Goal: Information Seeking & Learning: Compare options

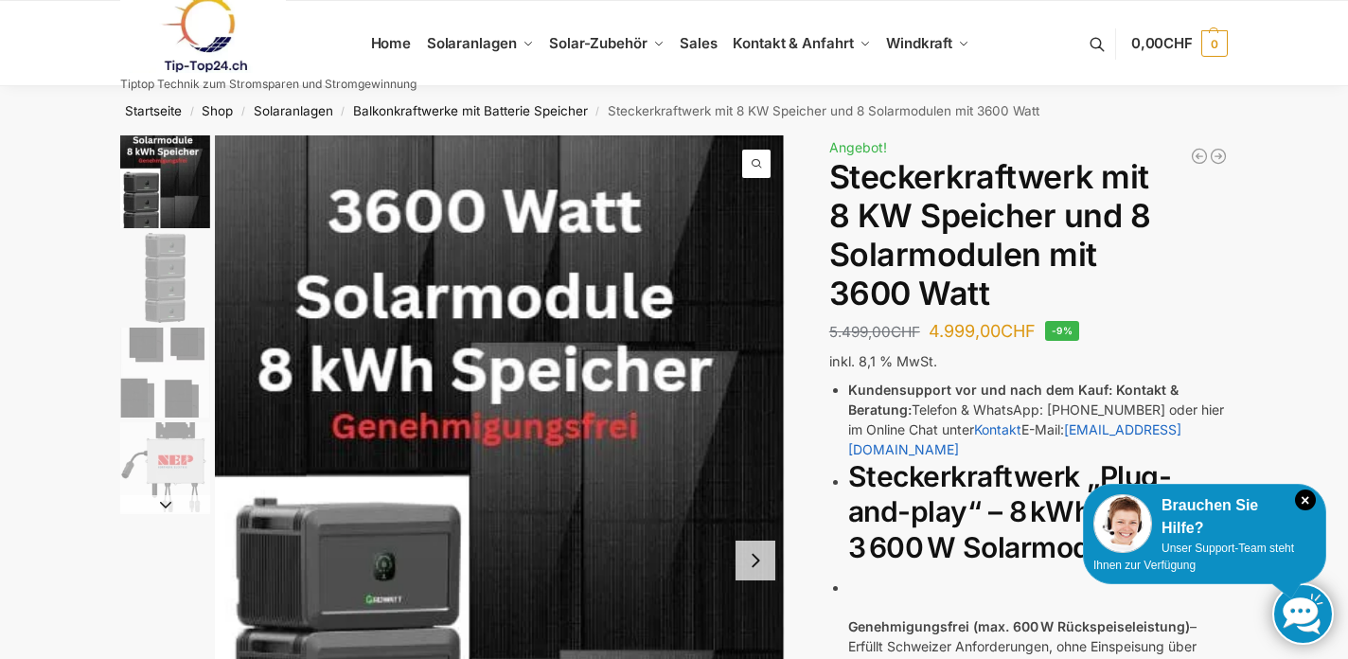
click at [178, 277] on img "2 / 4" at bounding box center [165, 278] width 90 height 90
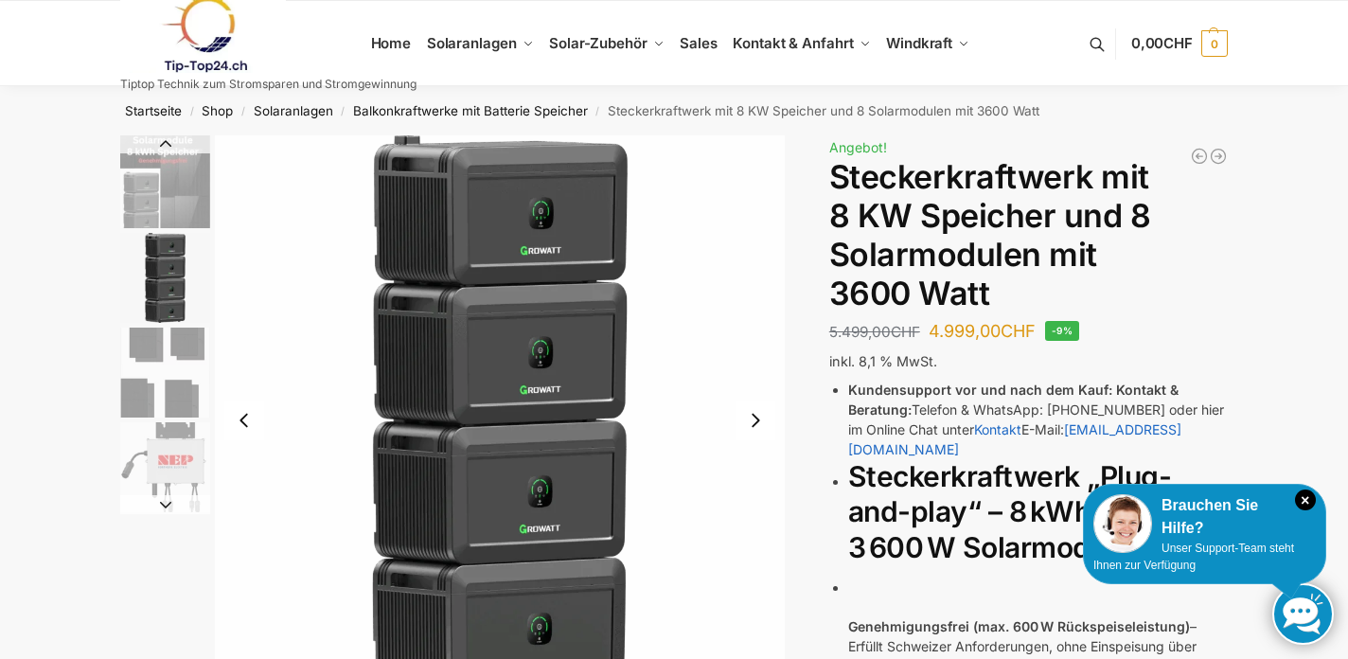
click at [171, 341] on img "3 / 4" at bounding box center [165, 373] width 90 height 90
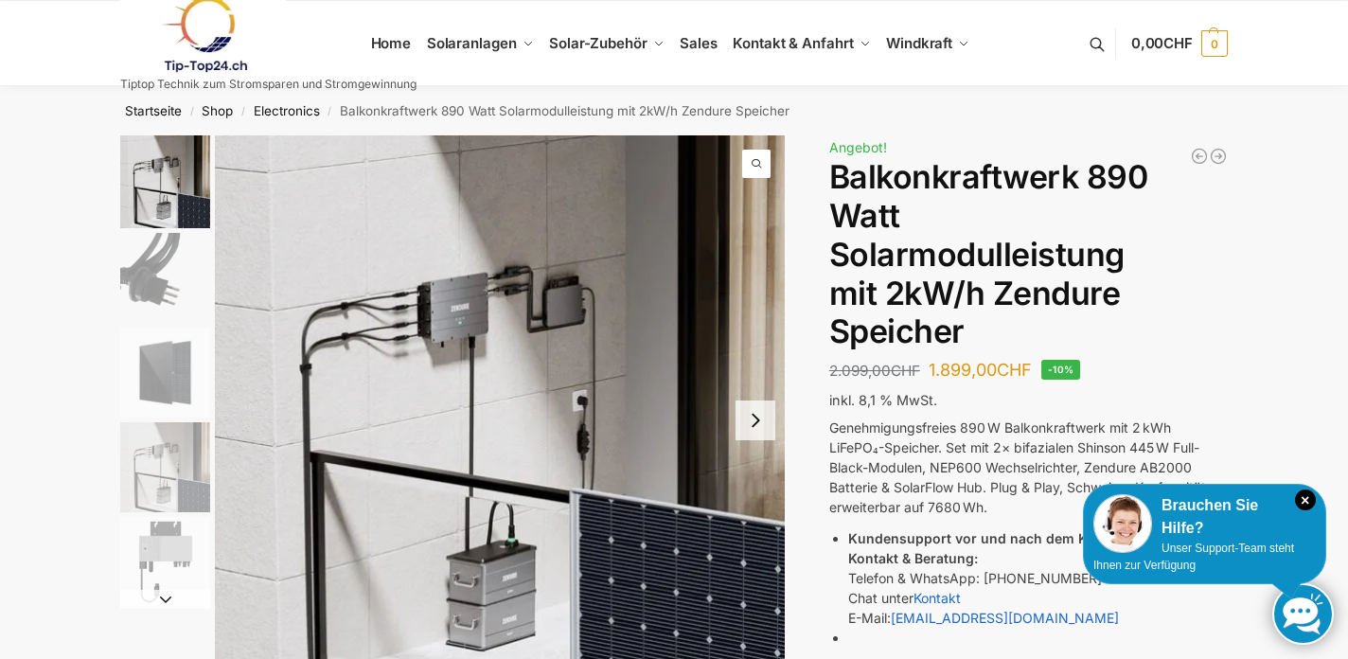
click at [768, 428] on button "Next slide" at bounding box center [756, 420] width 40 height 40
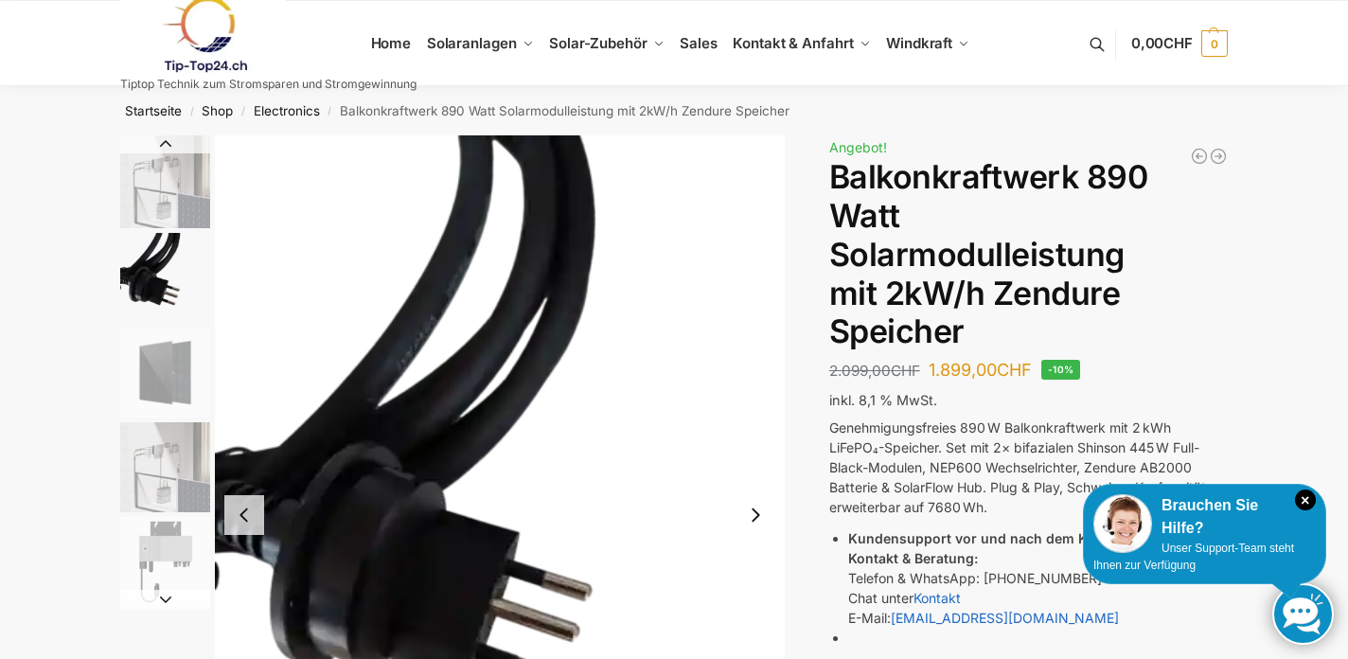
click at [768, 428] on img "2 / 5" at bounding box center [500, 514] width 570 height 759
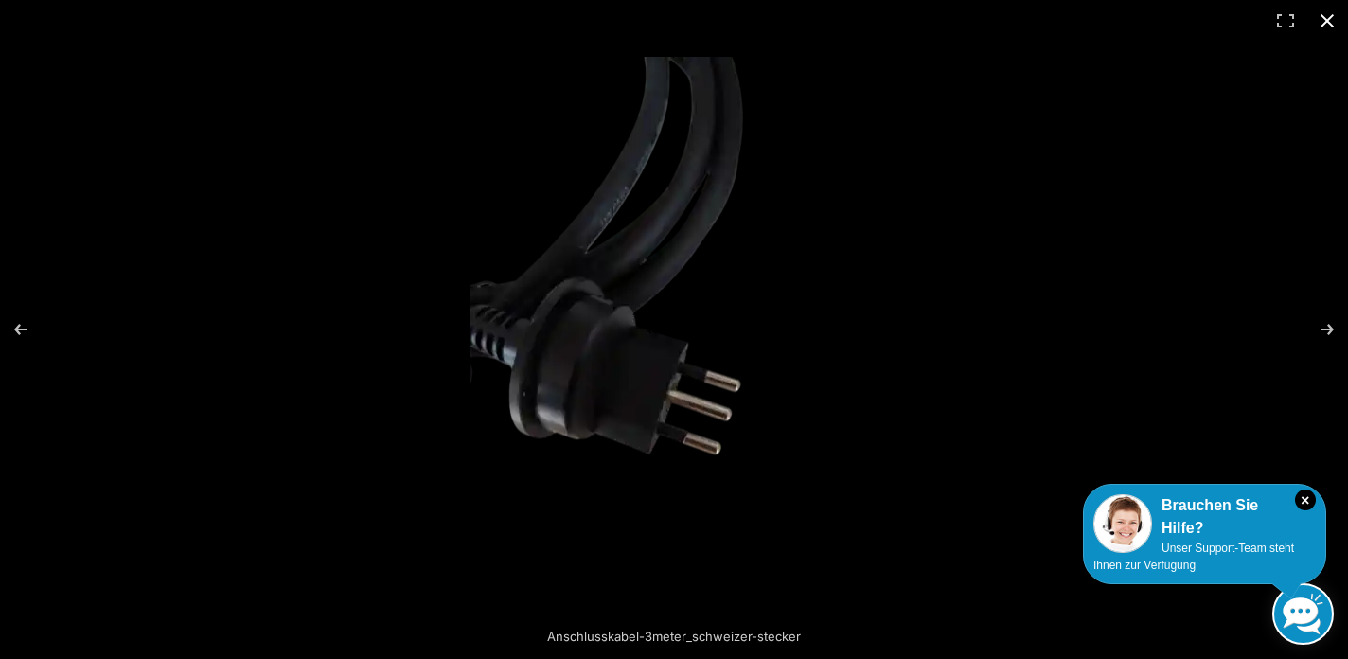
click at [1329, 27] on button "Close (Esc)" at bounding box center [1327, 21] width 42 height 42
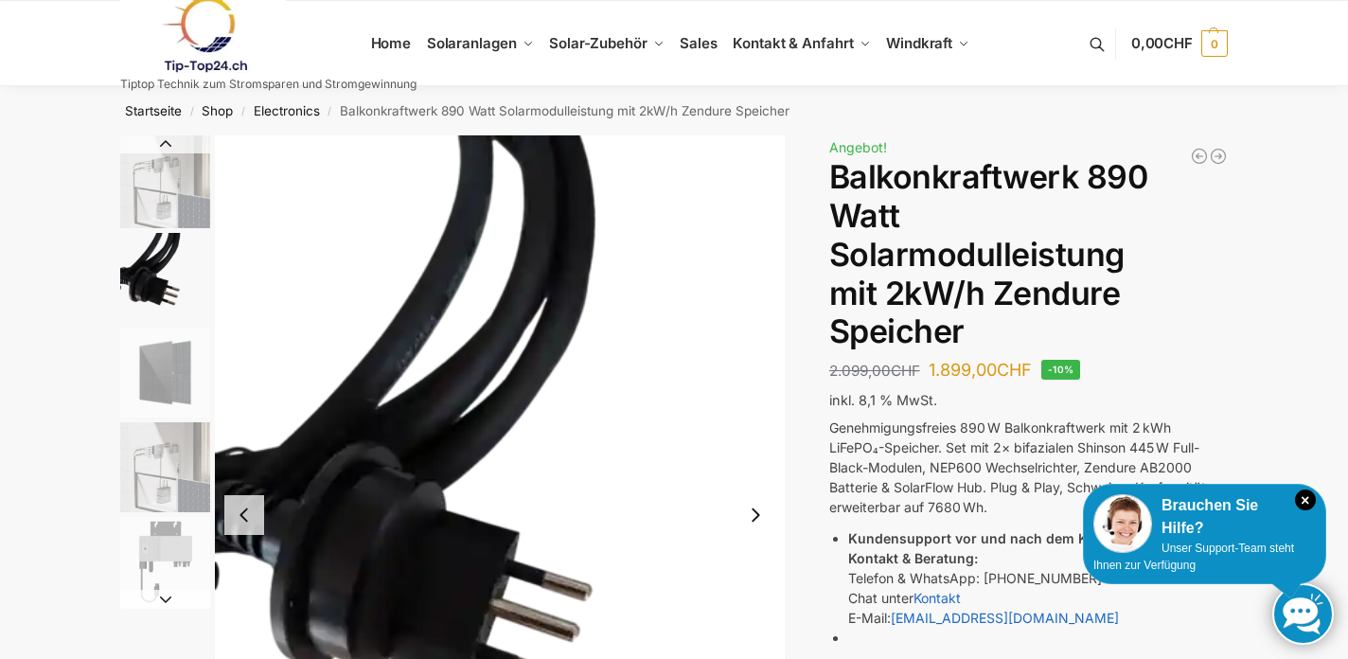
click at [169, 276] on img "2 / 5" at bounding box center [165, 278] width 90 height 90
click at [170, 375] on img "3 / 5" at bounding box center [165, 373] width 90 height 90
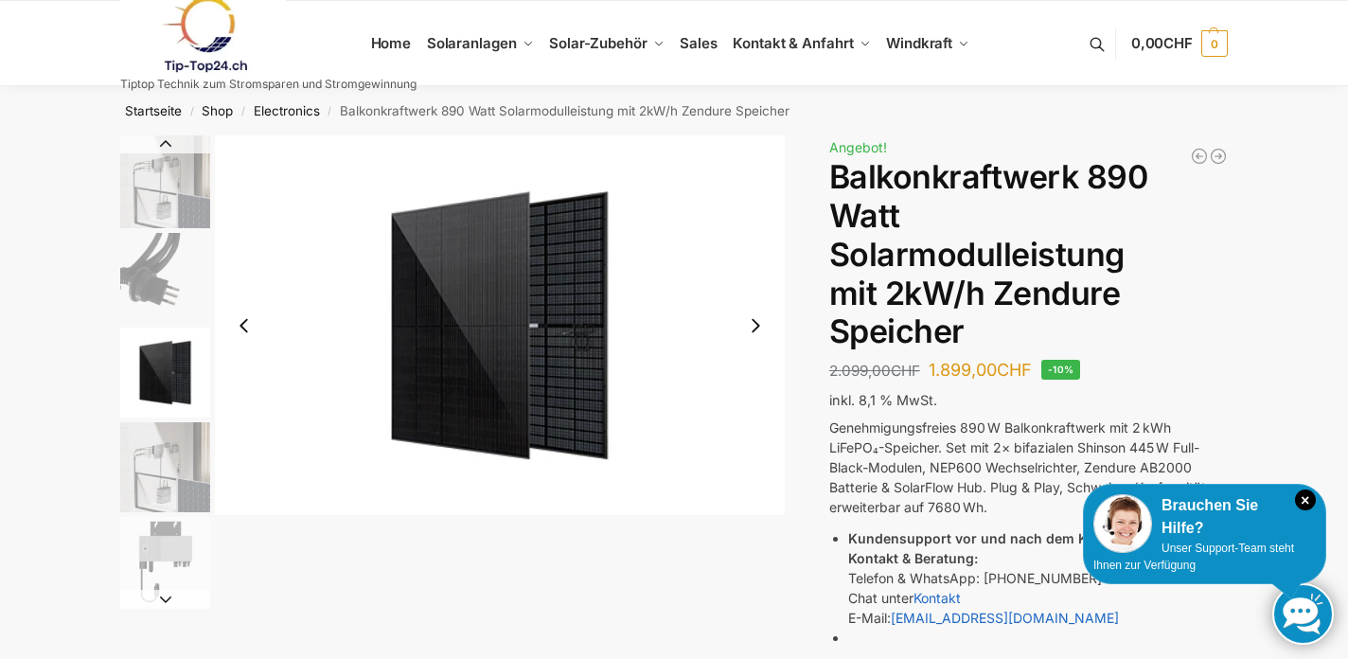
click at [172, 462] on img "4 / 5" at bounding box center [165, 467] width 90 height 90
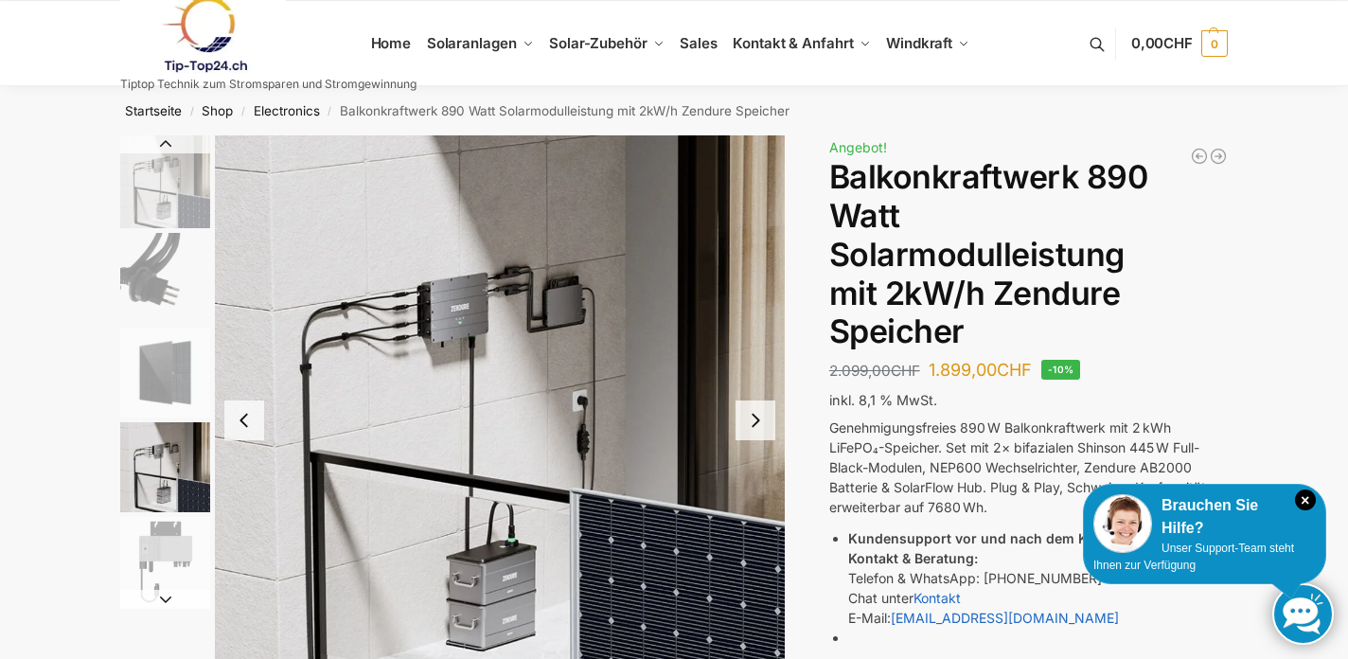
click at [173, 586] on img "5 / 5" at bounding box center [165, 562] width 90 height 90
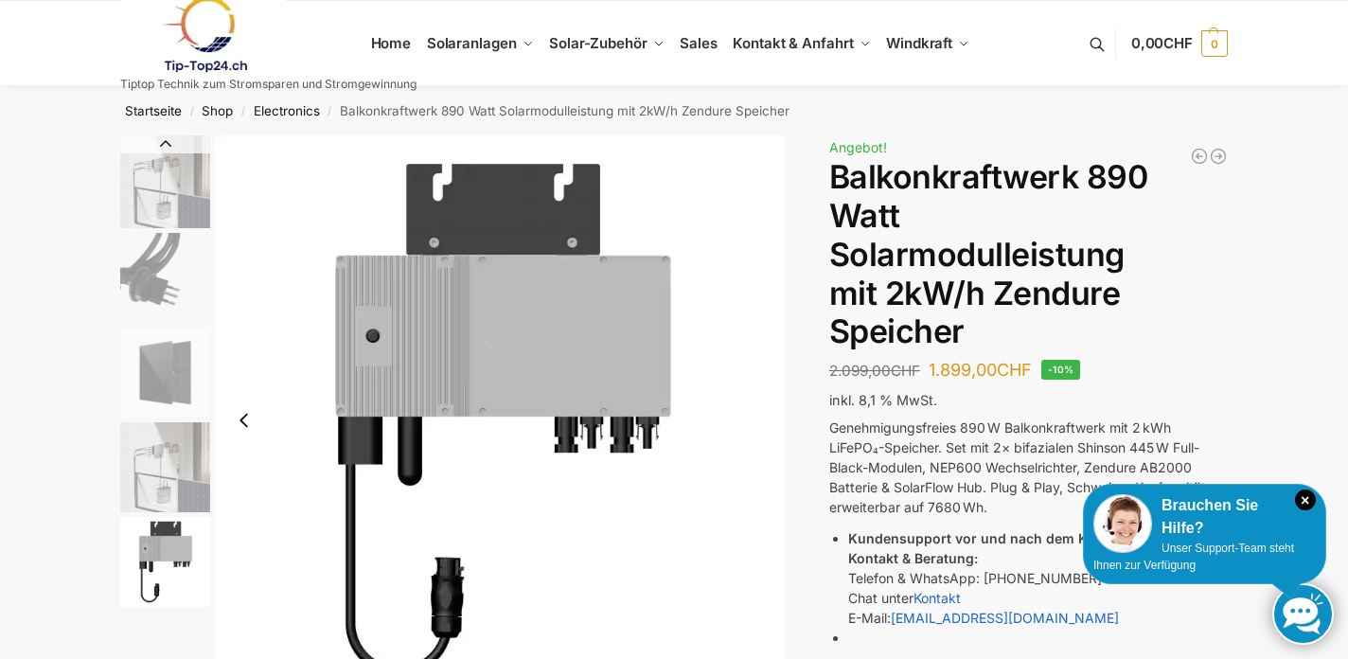
click at [180, 465] on img "4 / 5" at bounding box center [165, 467] width 90 height 90
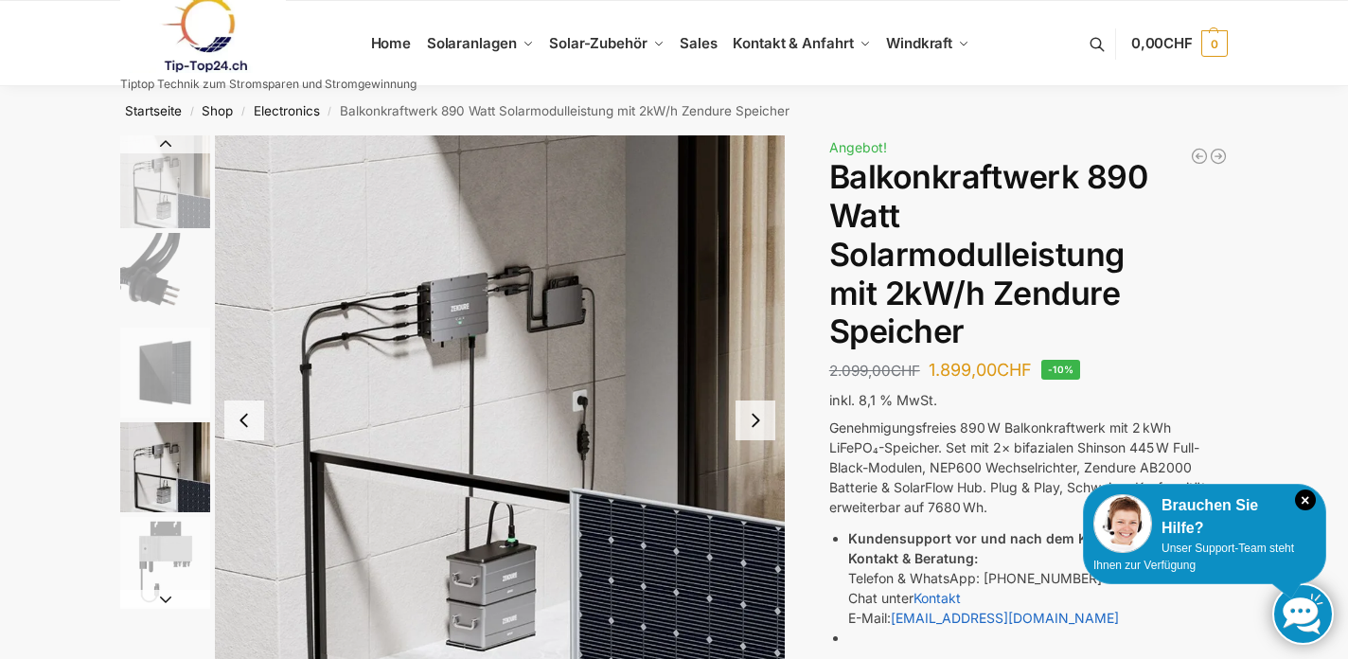
click at [171, 339] on img "3 / 5" at bounding box center [165, 373] width 90 height 90
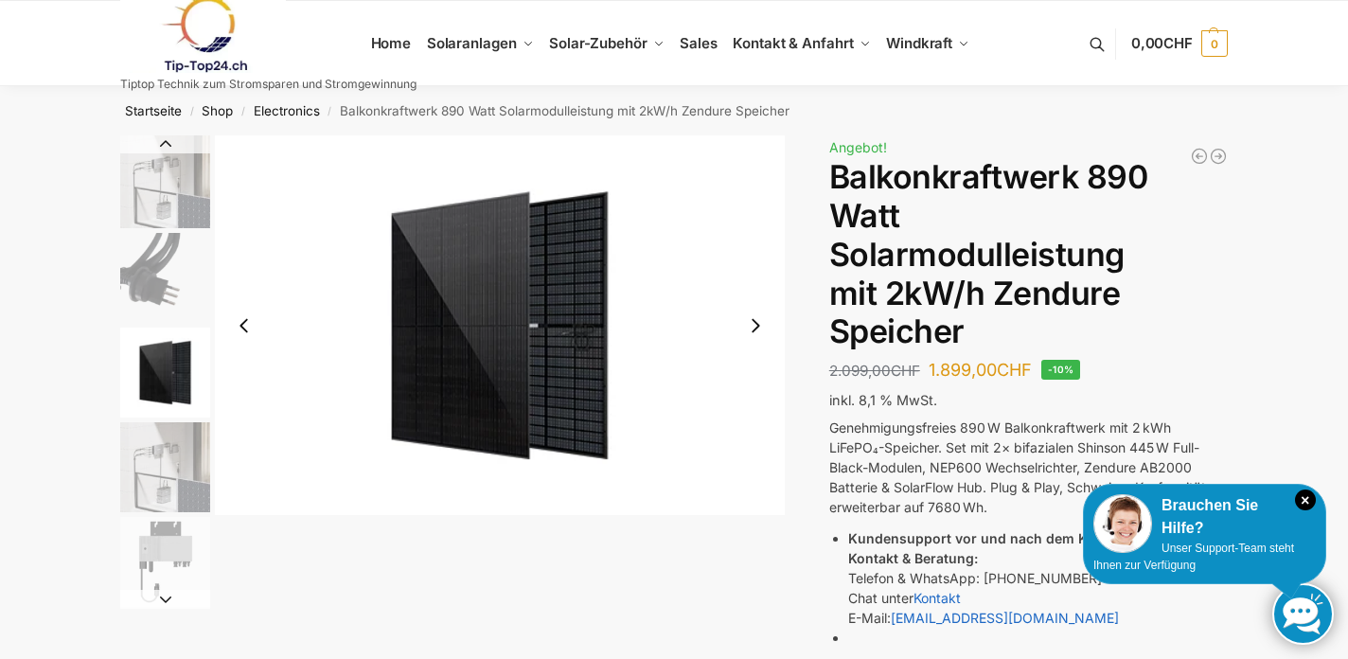
click at [171, 268] on img "2 / 5" at bounding box center [165, 278] width 90 height 90
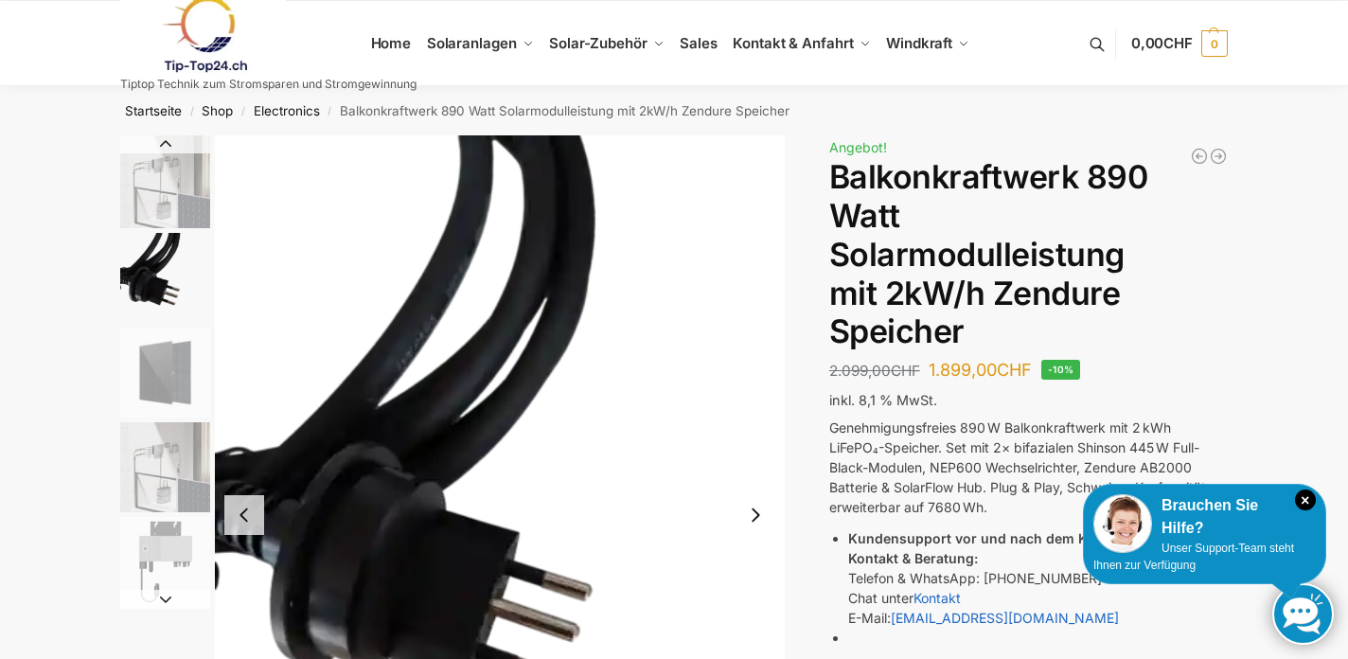
click at [181, 180] on img "1 / 5" at bounding box center [165, 181] width 90 height 93
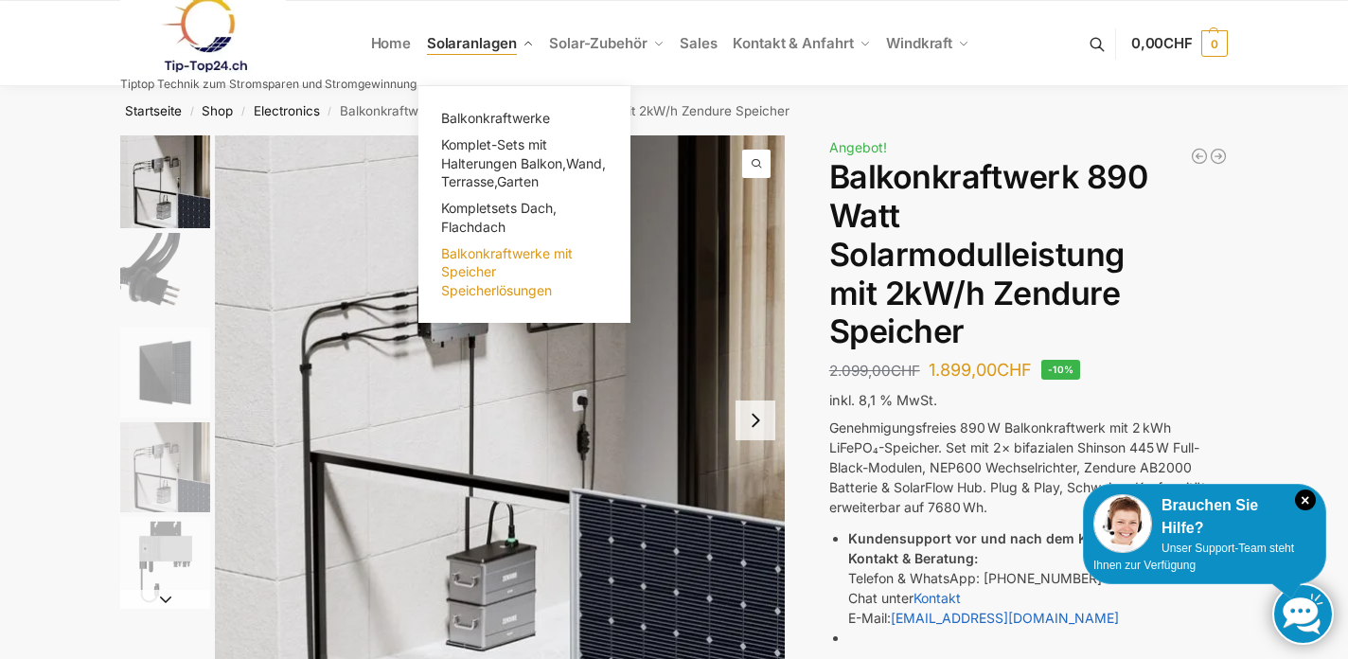
click at [490, 257] on span "Balkonkraftwerke mit Speicher Speicherlösungen" at bounding box center [507, 271] width 132 height 53
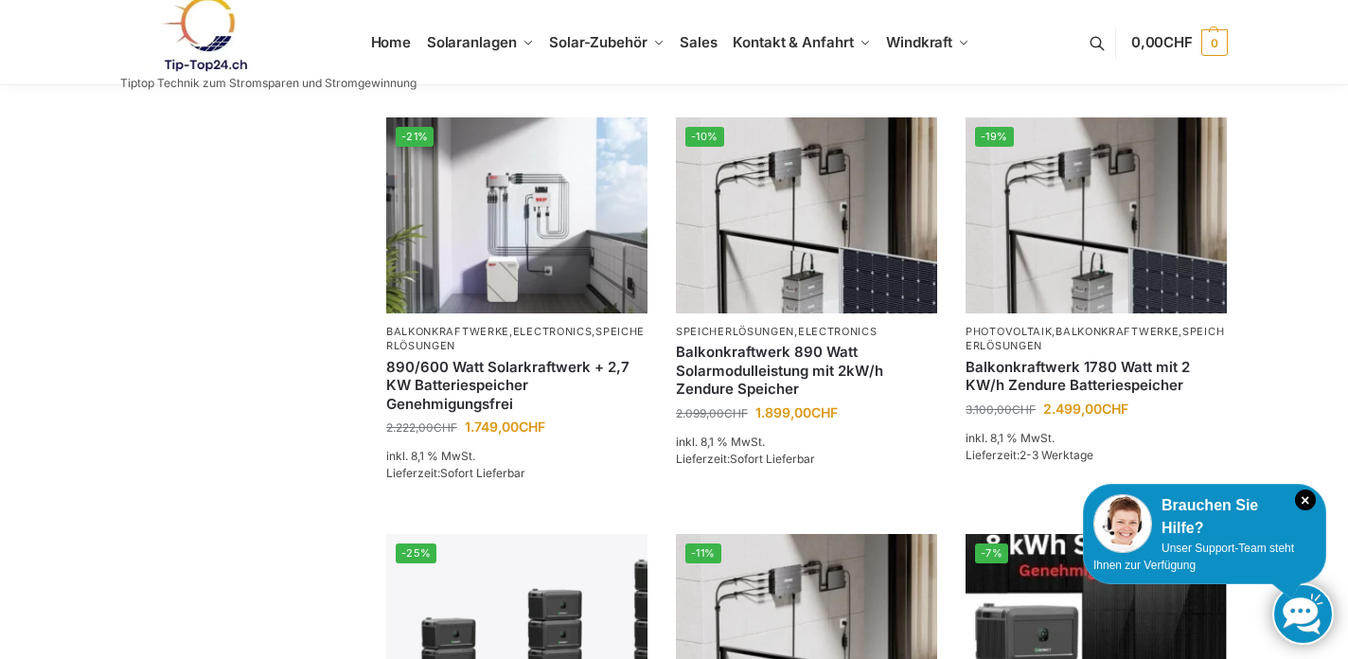
scroll to position [585, 0]
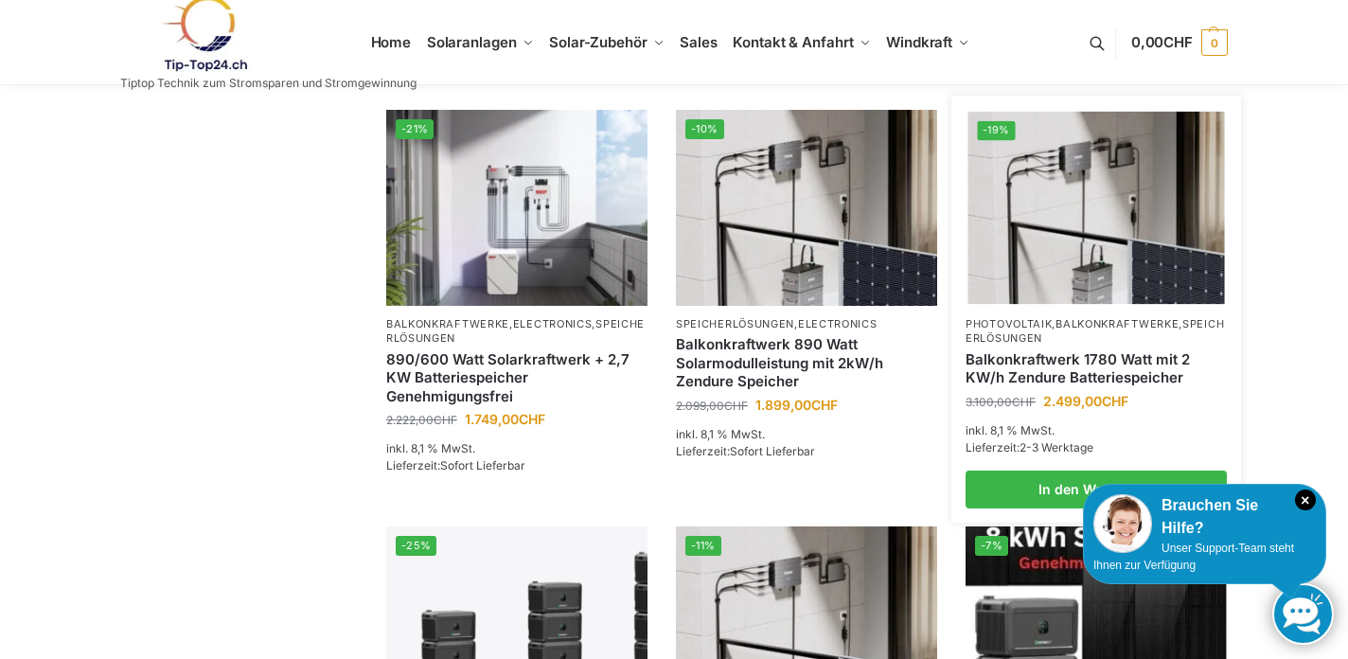
click at [1115, 352] on link "Balkonkraftwerk 1780 Watt mit 2 KW/h Zendure Batteriespeicher" at bounding box center [1096, 368] width 261 height 37
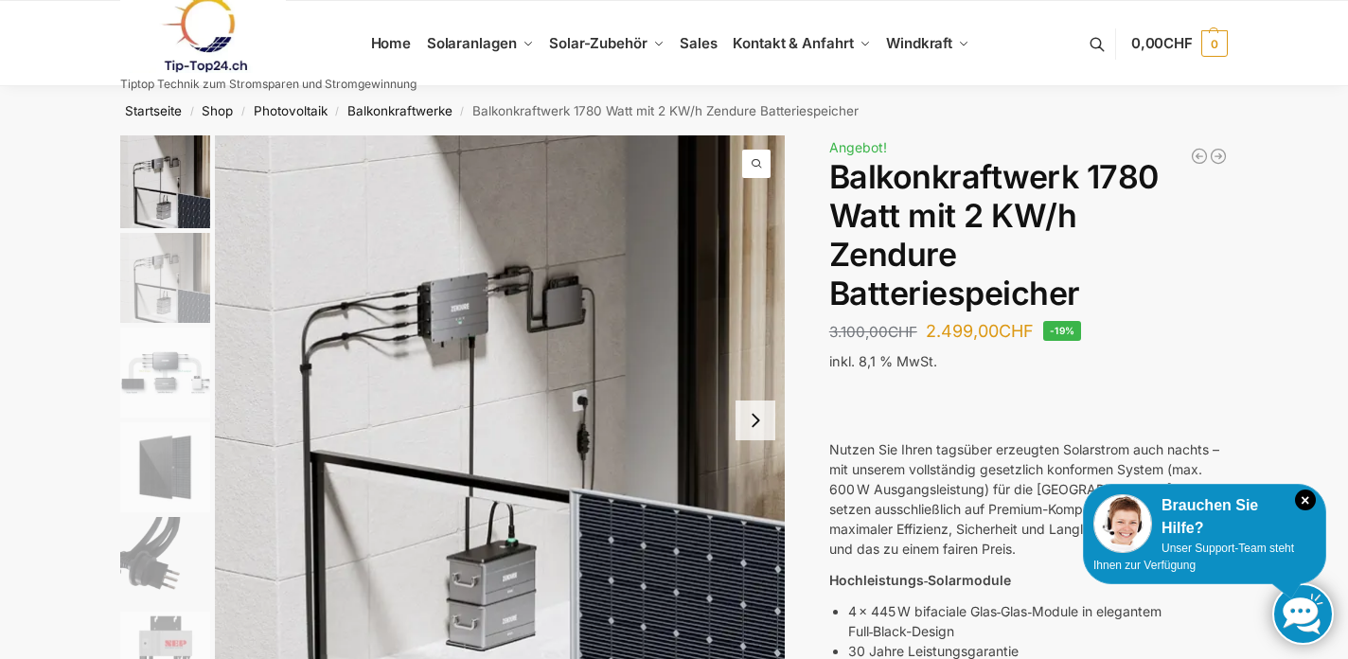
click at [181, 281] on img "2 / 7" at bounding box center [165, 278] width 90 height 90
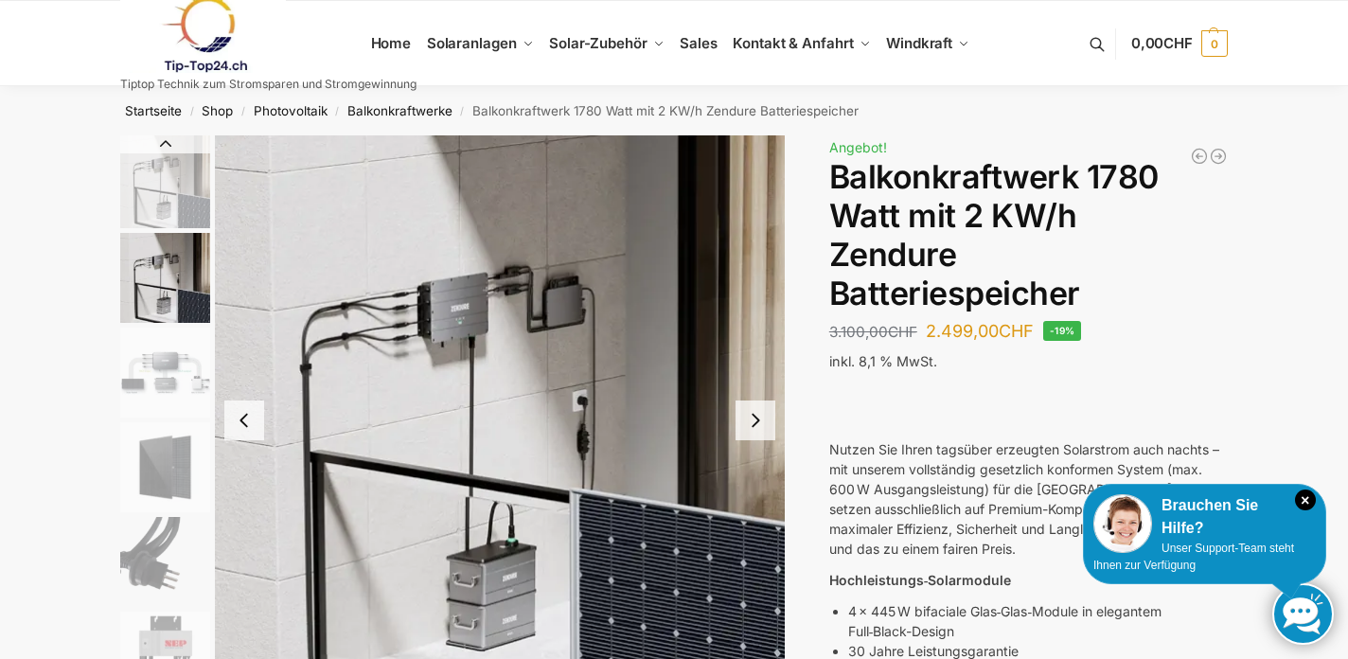
click at [184, 194] on img "1 / 7" at bounding box center [165, 181] width 90 height 93
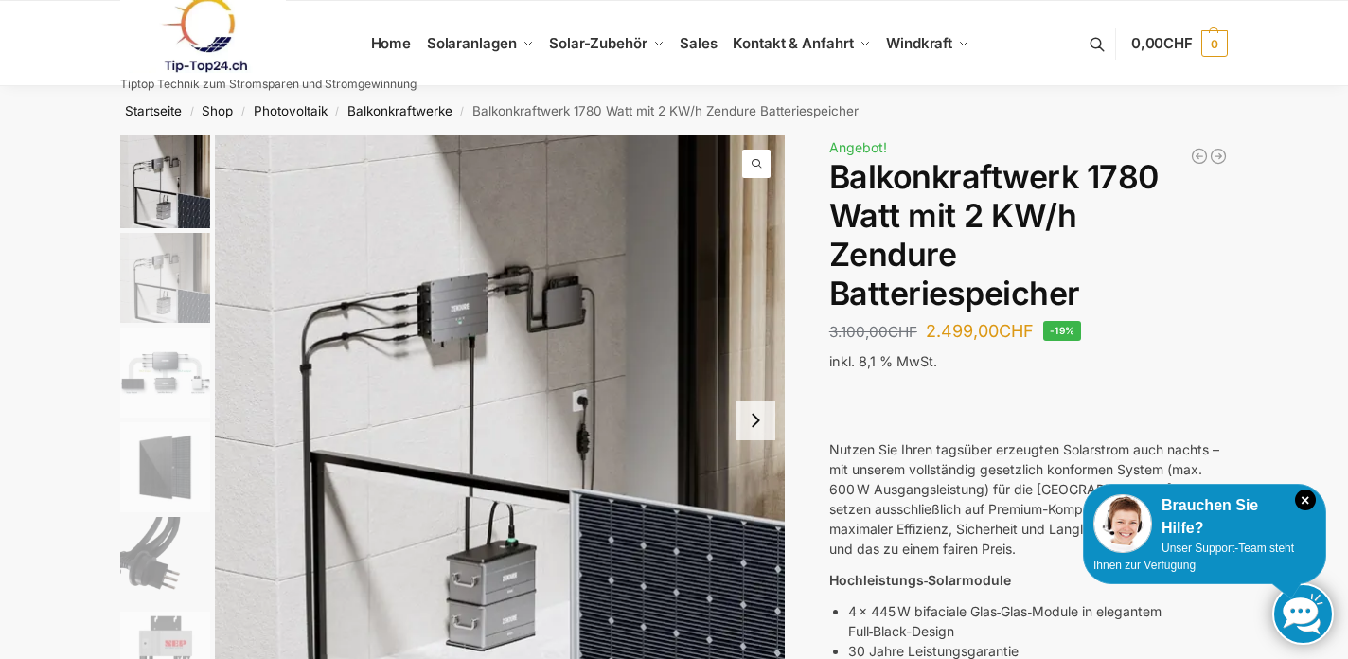
click at [185, 250] on img "2 / 7" at bounding box center [165, 278] width 90 height 90
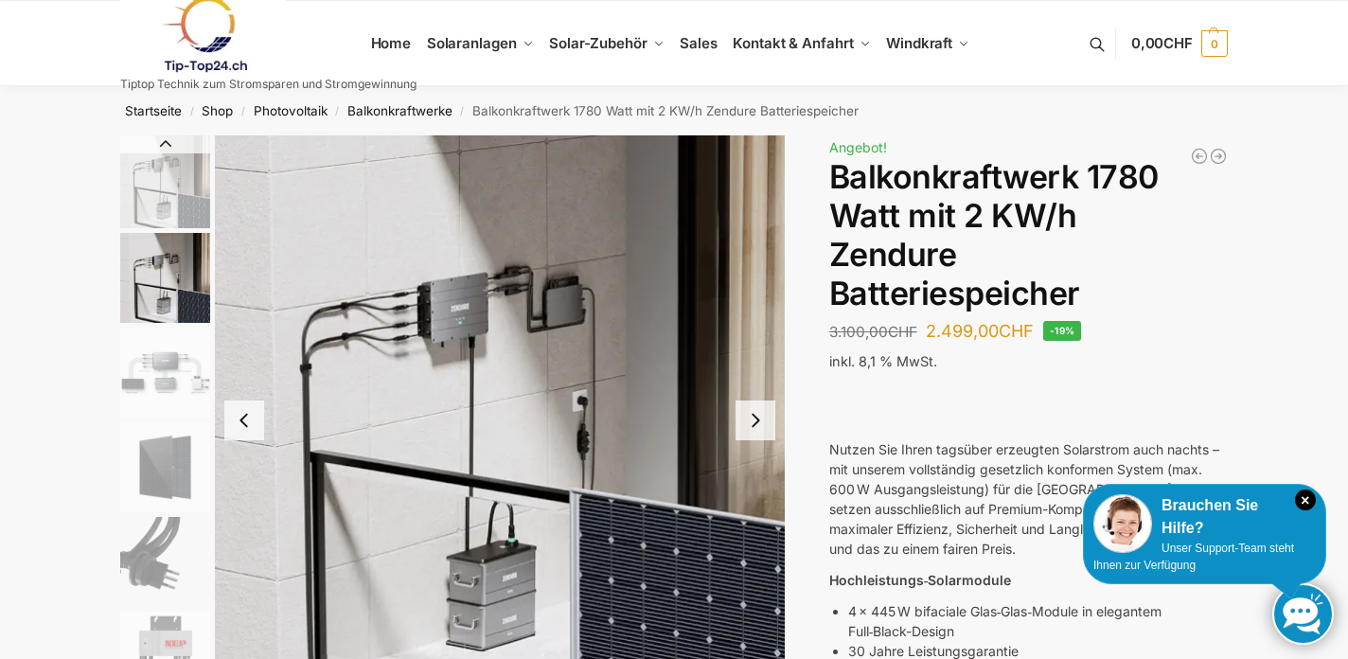
click at [162, 369] on img "3 / 7" at bounding box center [165, 373] width 90 height 90
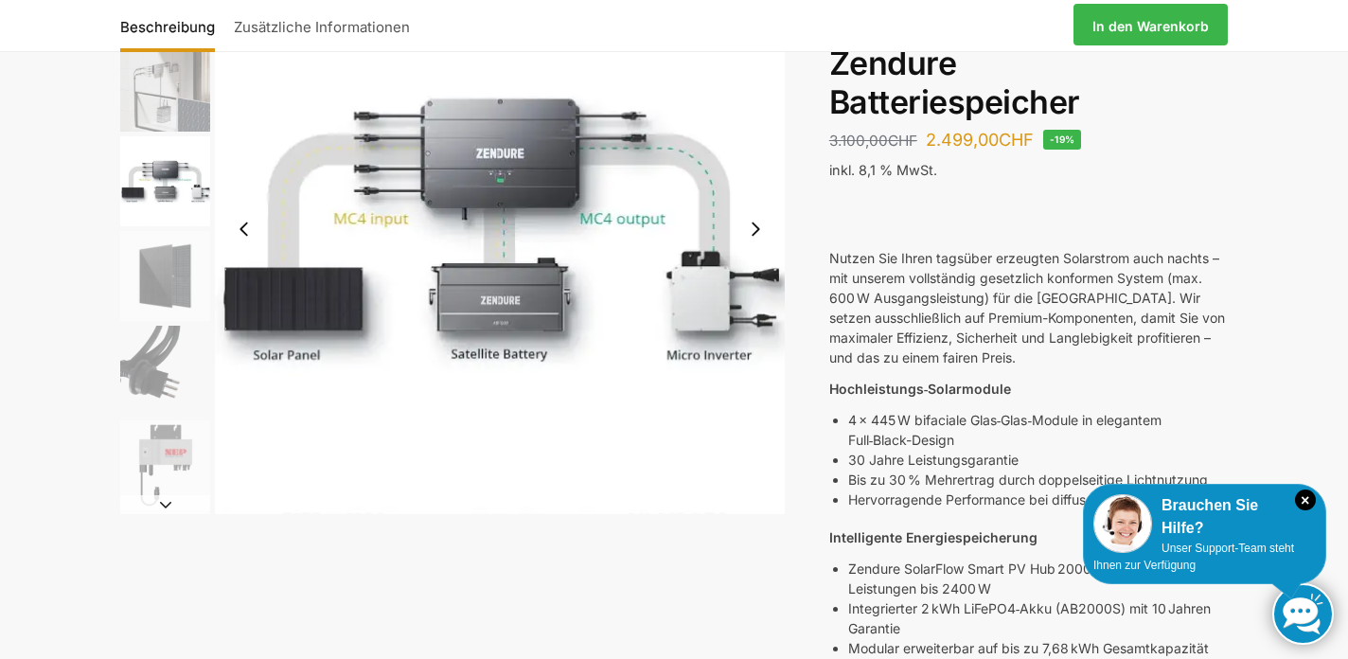
scroll to position [193, 0]
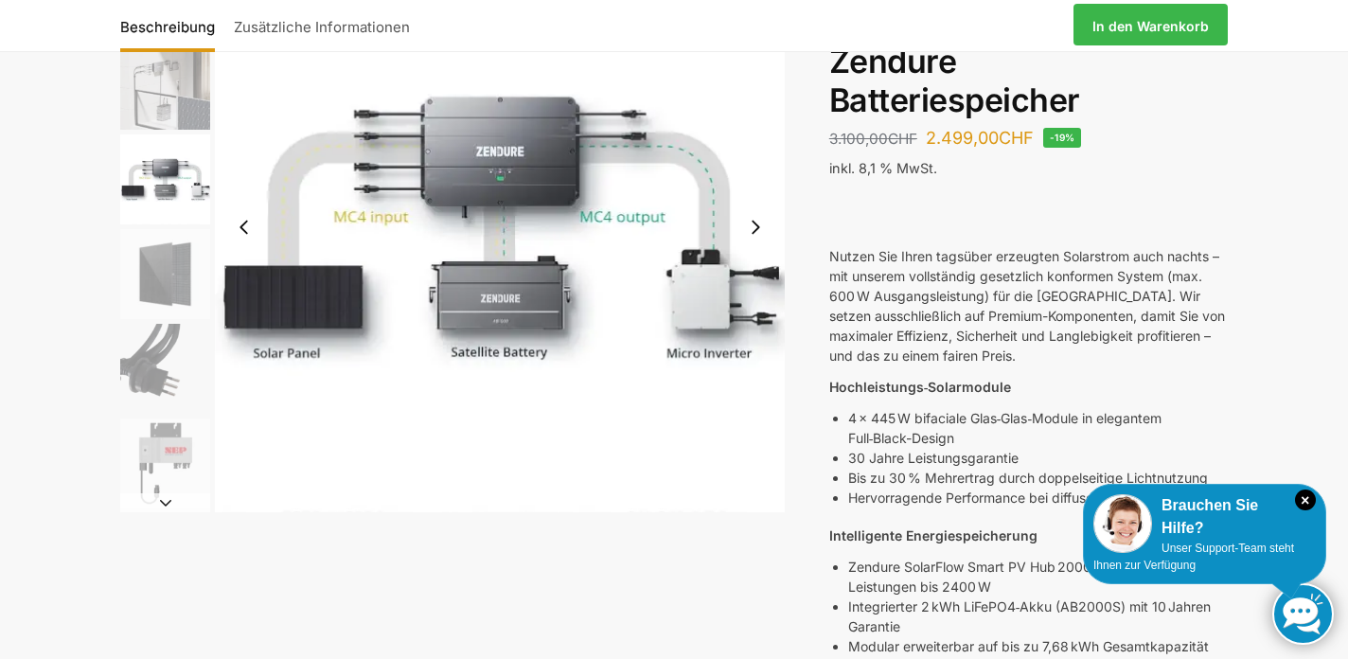
click at [159, 253] on img "4 / 7" at bounding box center [165, 274] width 90 height 90
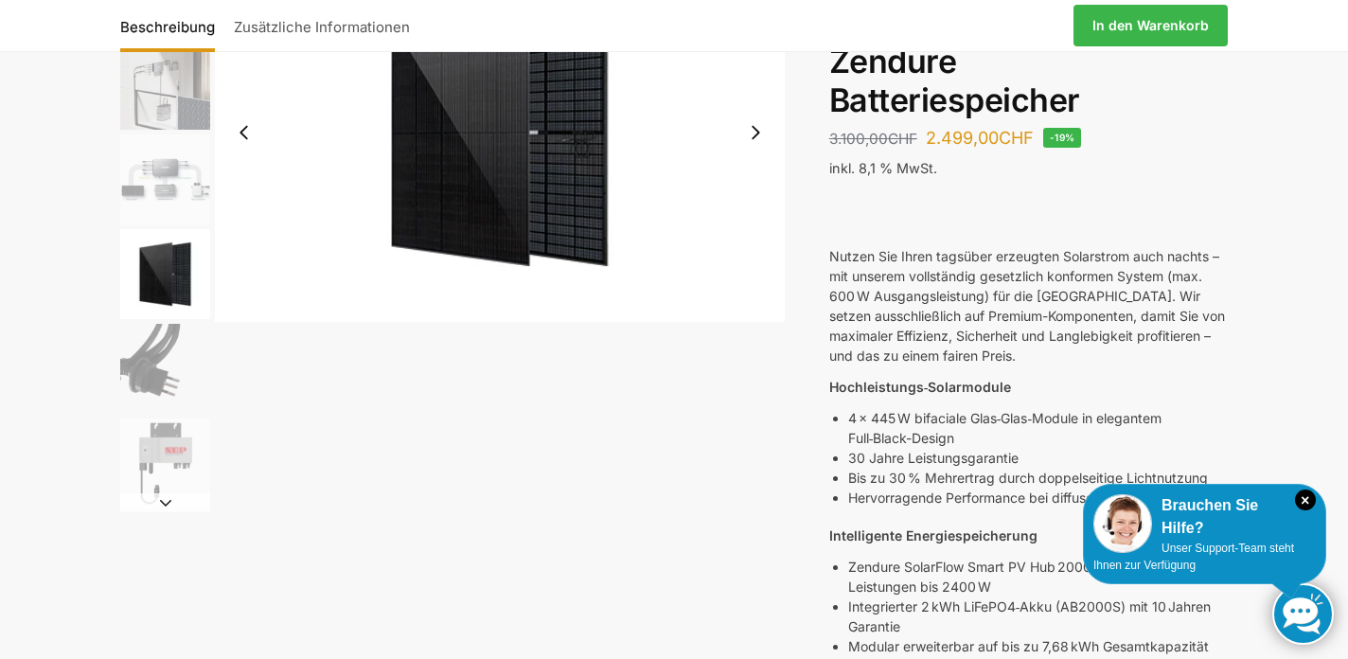
click at [157, 374] on img "5 / 7" at bounding box center [165, 369] width 90 height 90
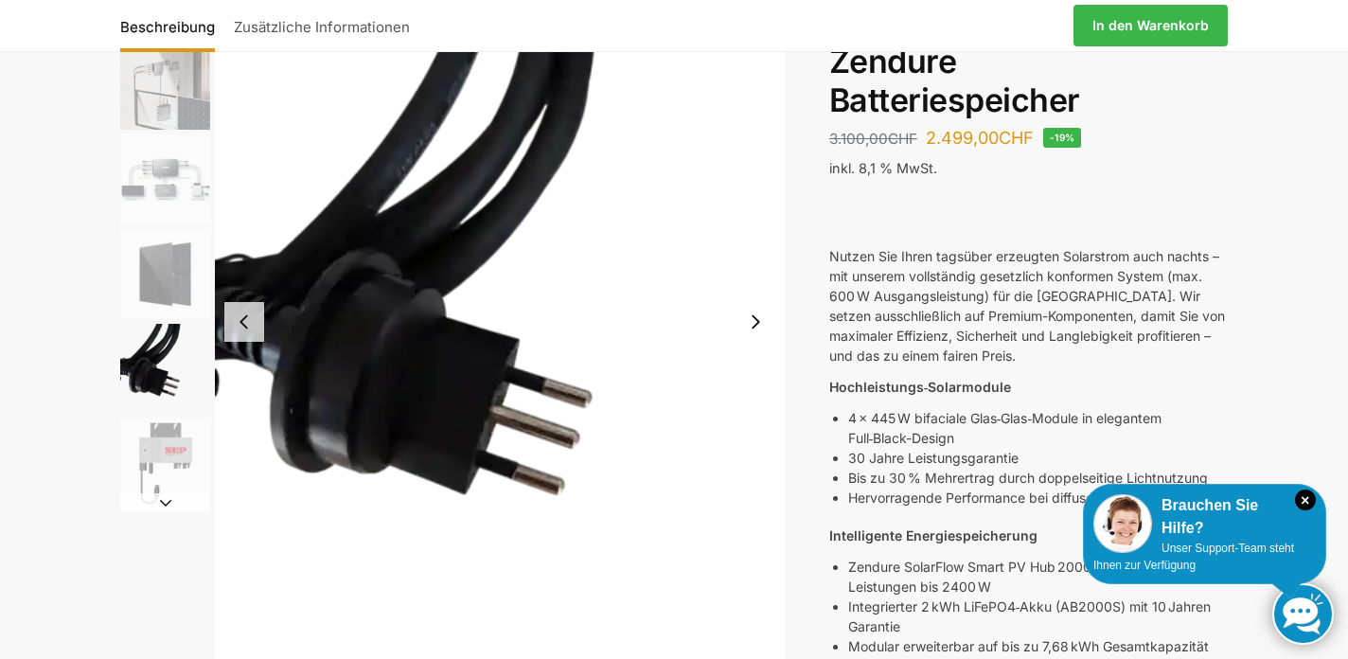
click at [169, 485] on img "6 / 7" at bounding box center [165, 463] width 90 height 90
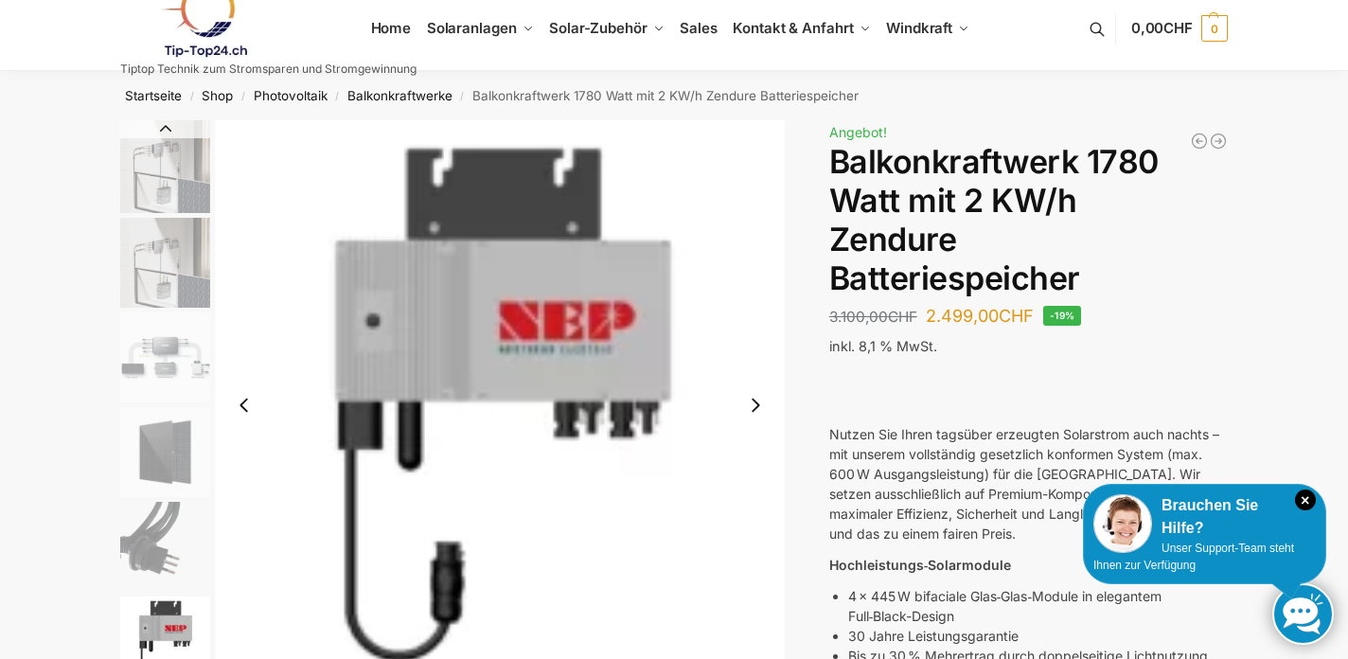
scroll to position [0, 0]
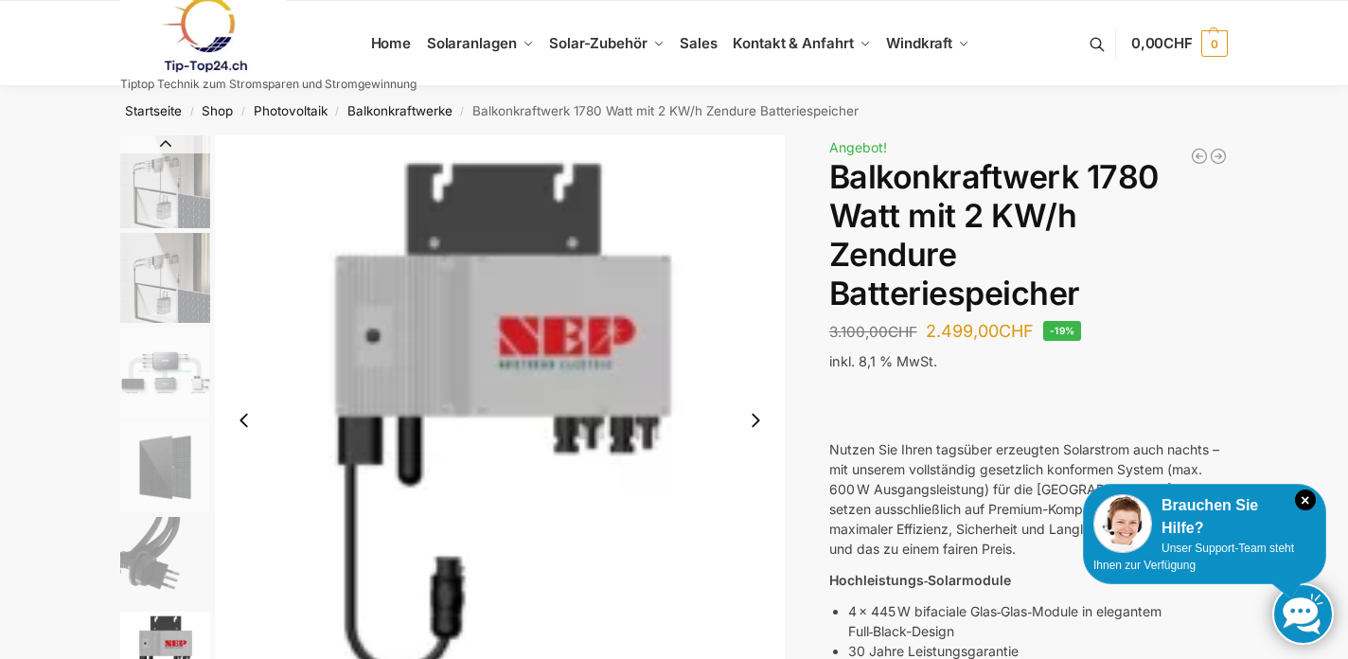
click at [194, 206] on img "1 / 7" at bounding box center [165, 181] width 90 height 93
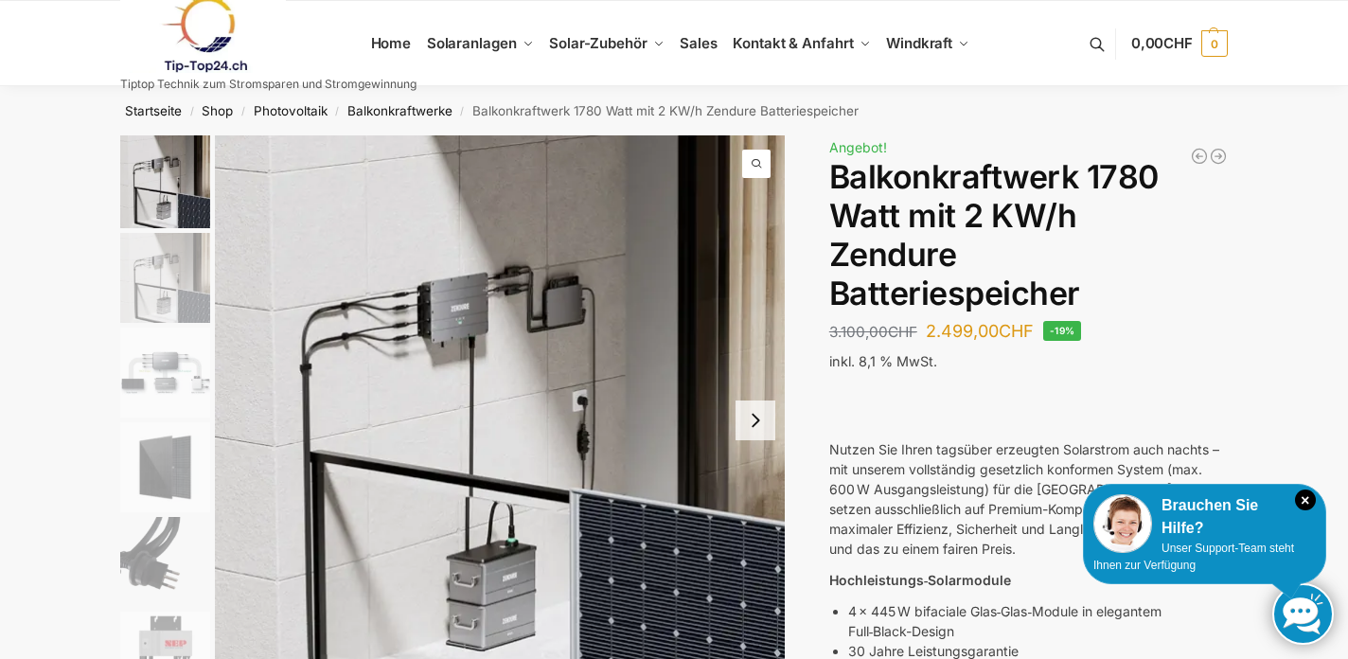
click at [195, 284] on img "2 / 7" at bounding box center [165, 278] width 90 height 90
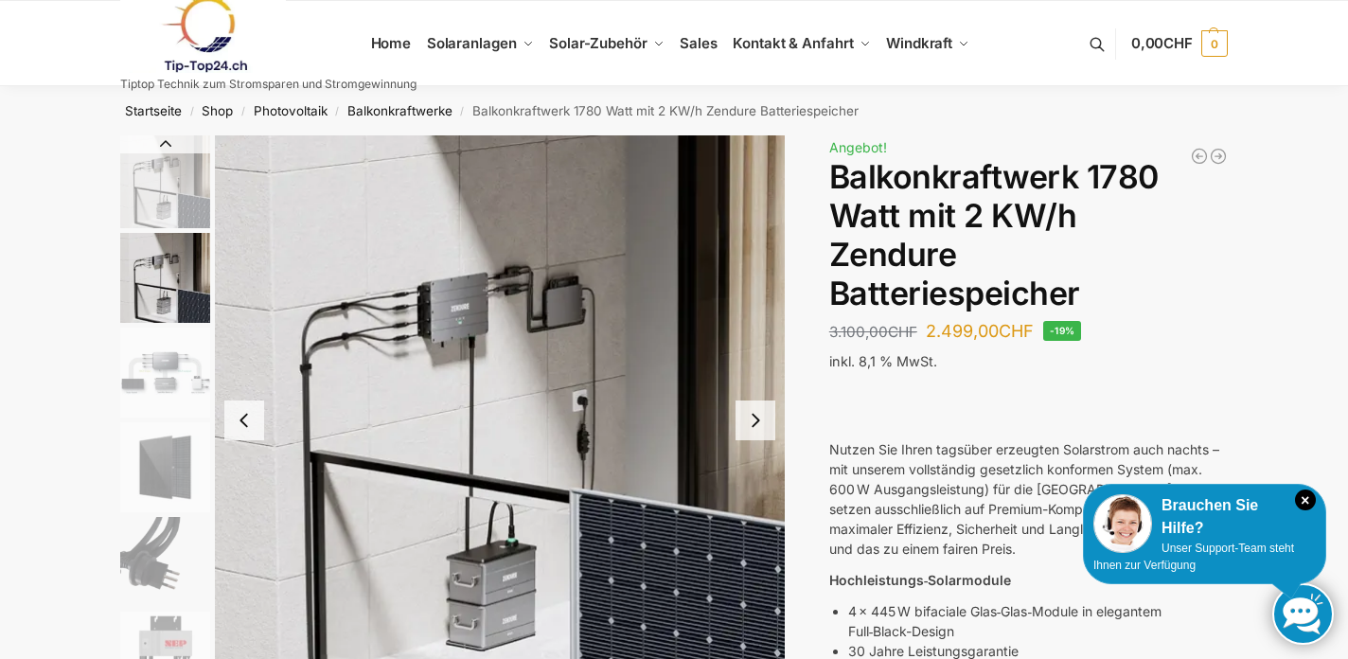
click at [186, 369] on img "3 / 7" at bounding box center [165, 373] width 90 height 90
